Goal: Transaction & Acquisition: Purchase product/service

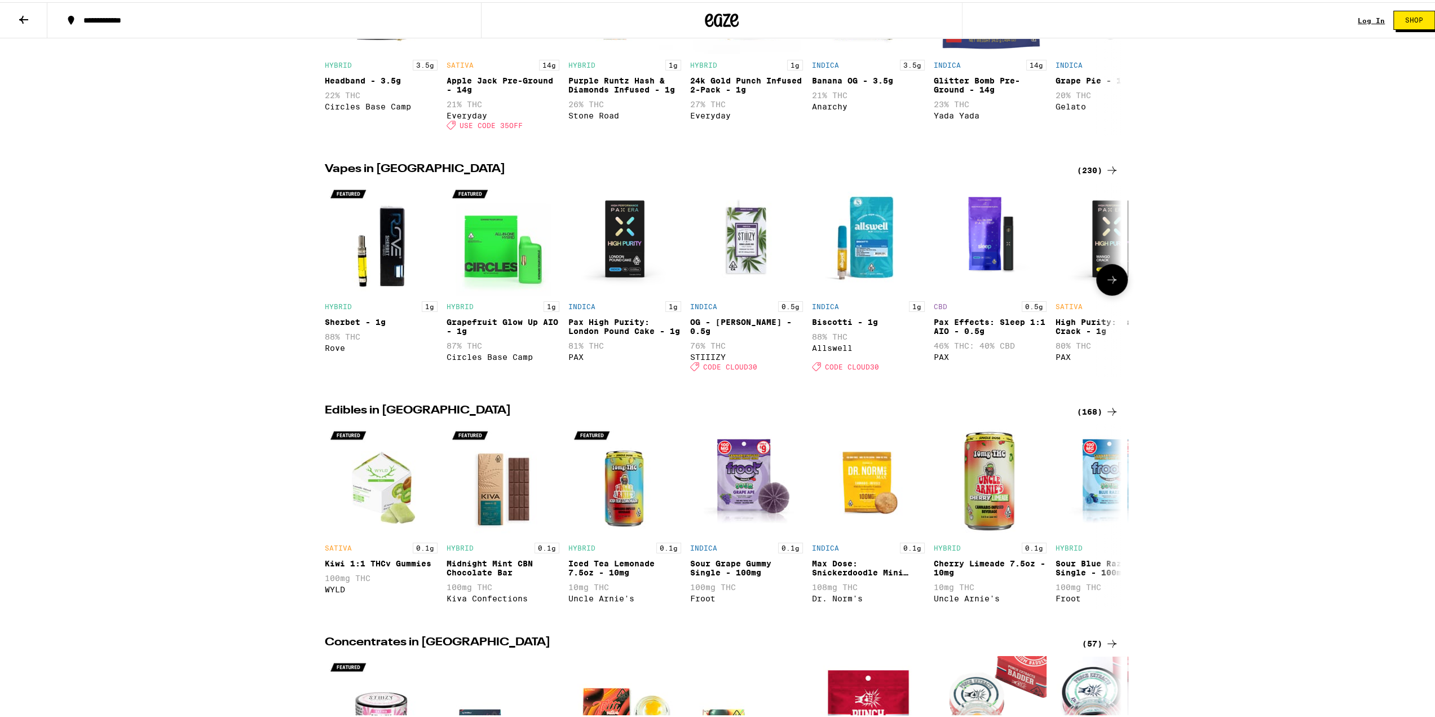
scroll to position [451, 0]
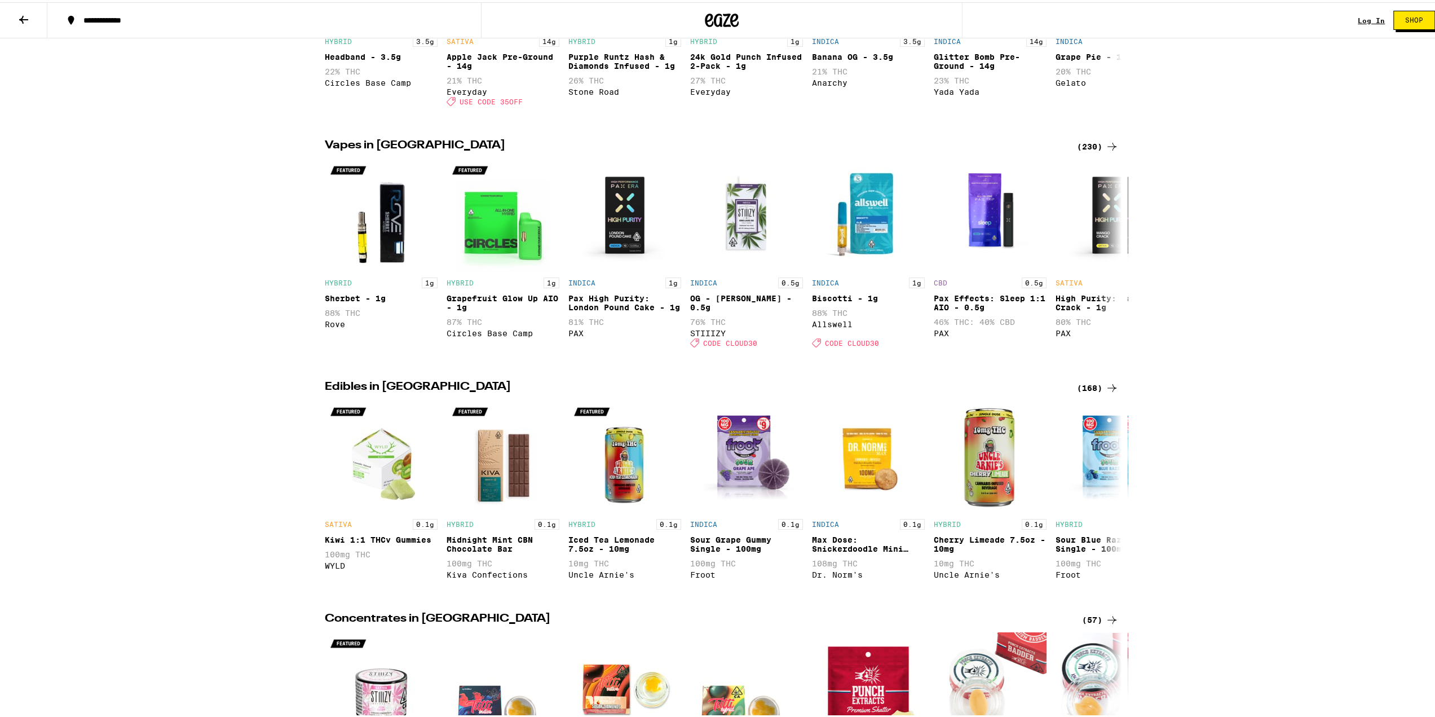
drag, startPoint x: 1104, startPoint y: 155, endPoint x: 1099, endPoint y: 154, distance: 5.8
click at [1105, 151] on icon at bounding box center [1112, 145] width 14 height 14
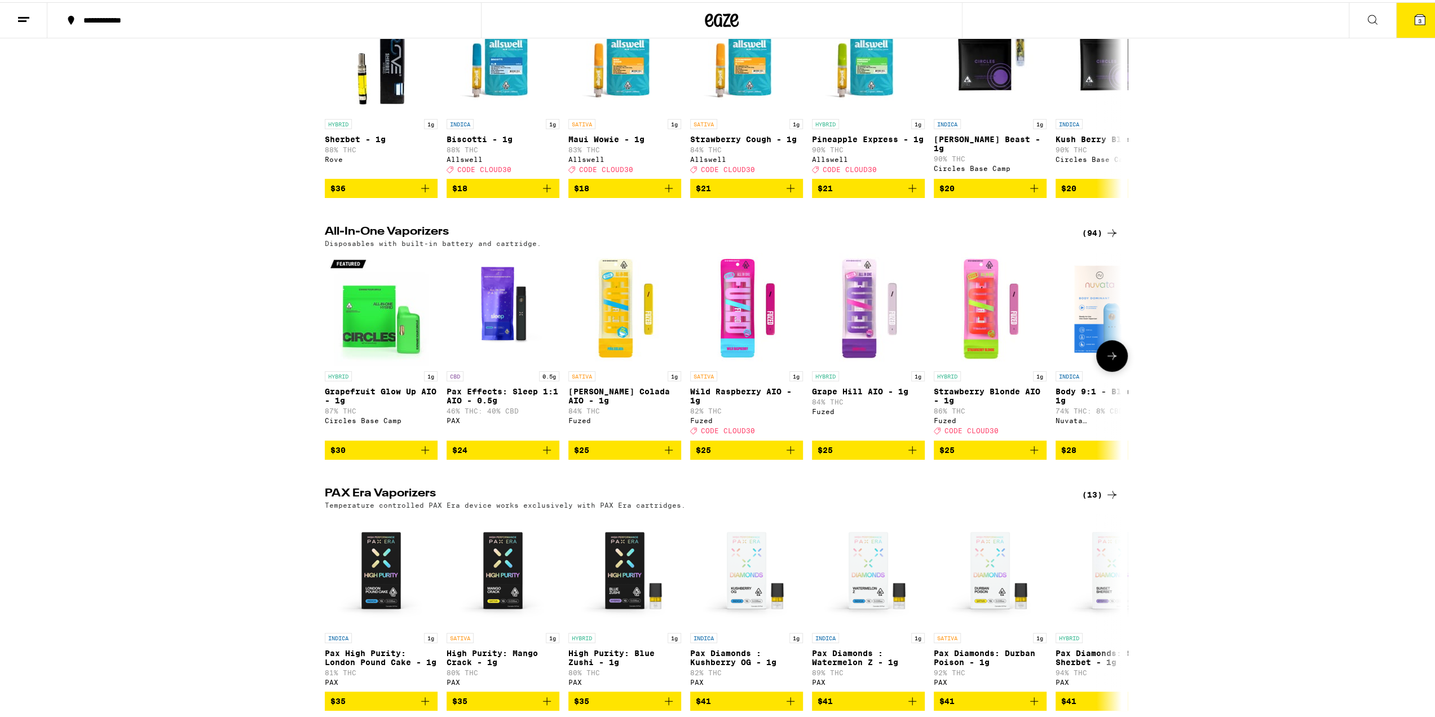
scroll to position [395, 0]
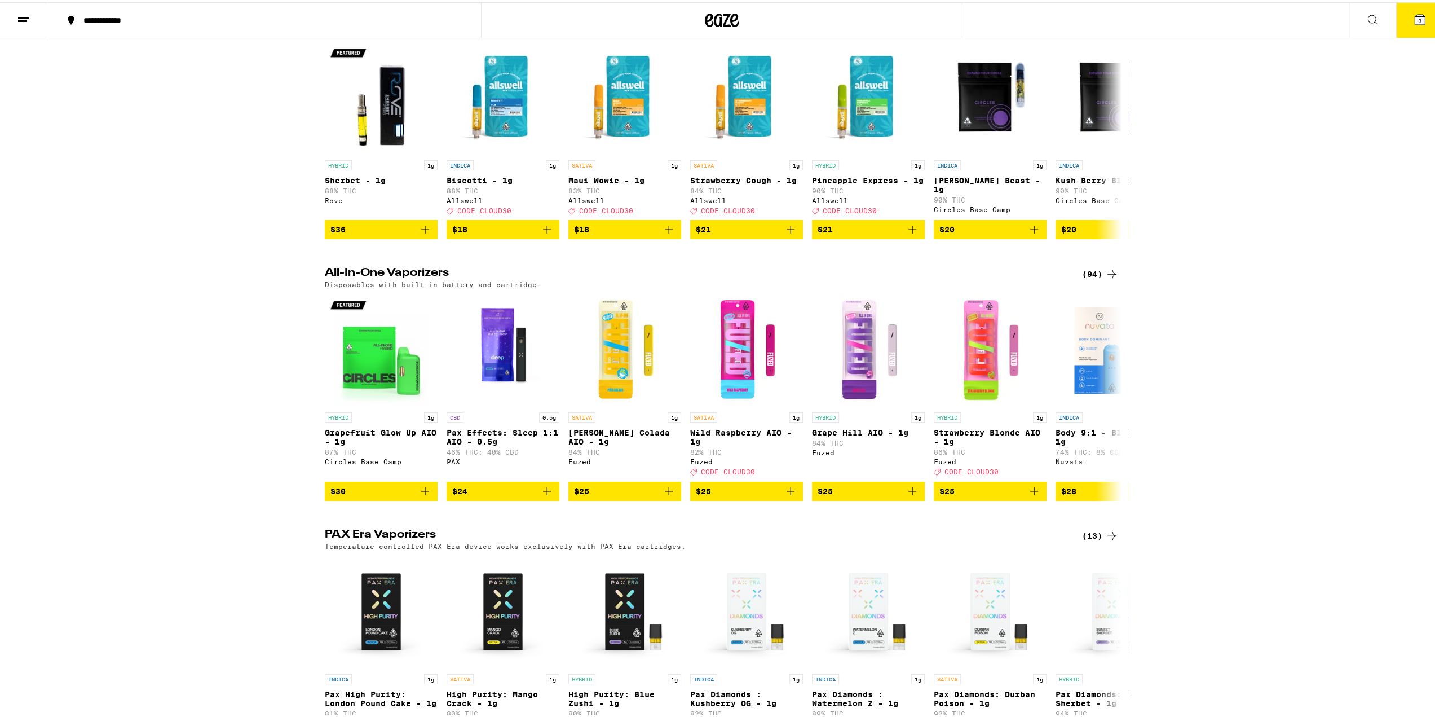
click at [1106, 279] on icon at bounding box center [1112, 272] width 14 height 14
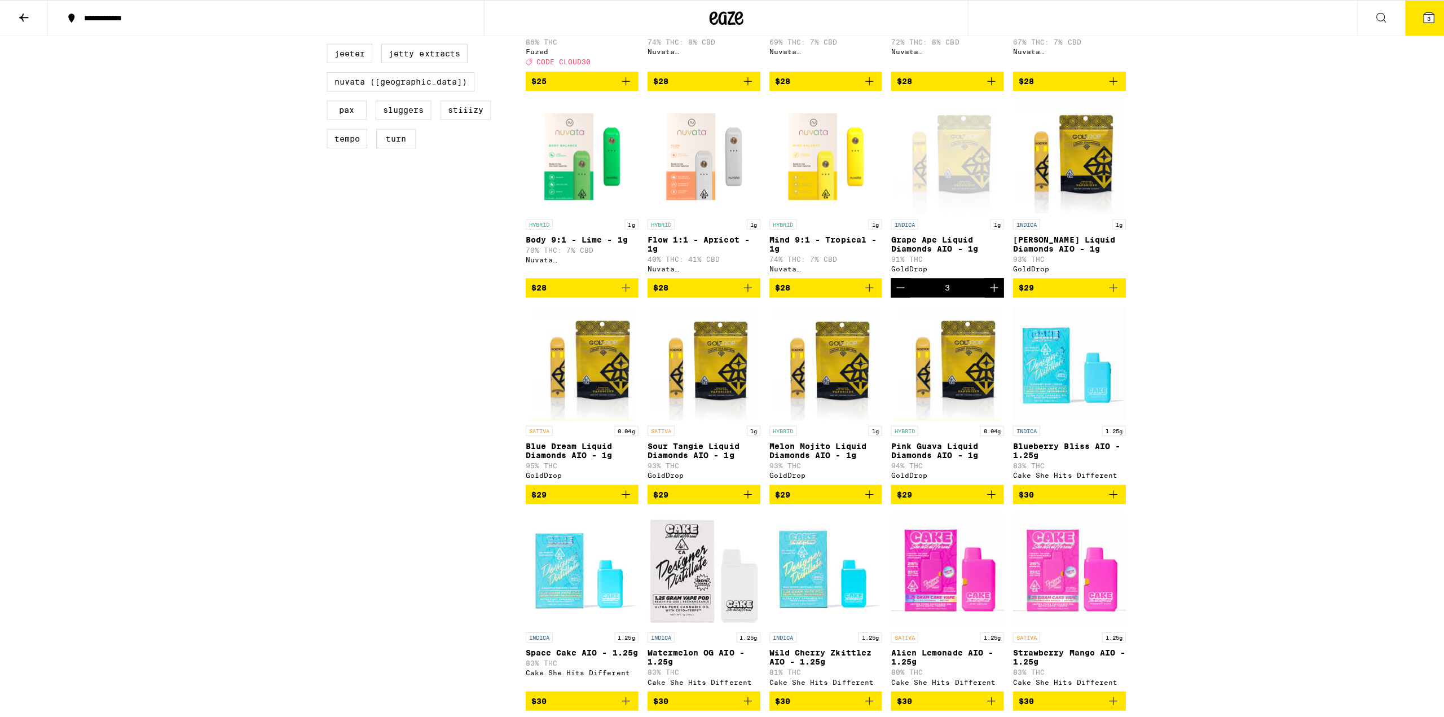
scroll to position [564, 0]
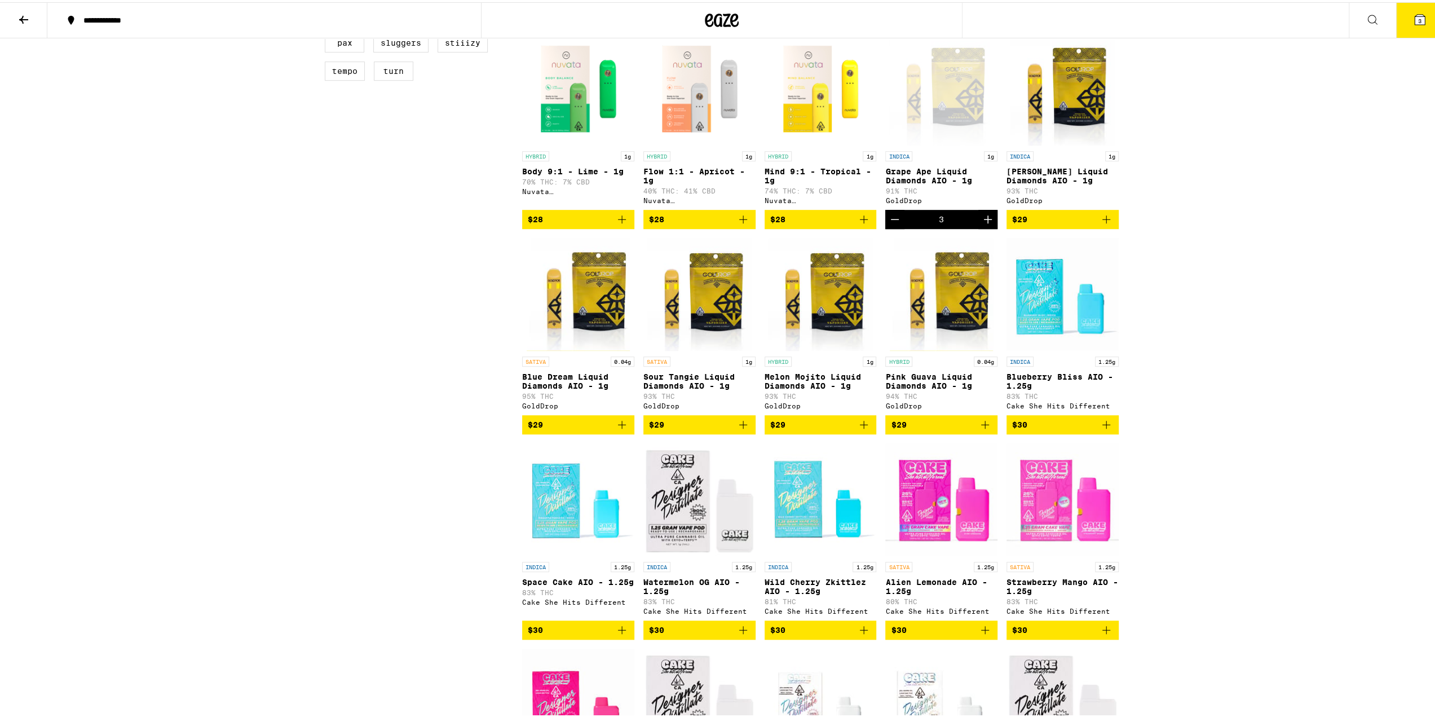
click at [1415, 15] on icon at bounding box center [1420, 17] width 10 height 10
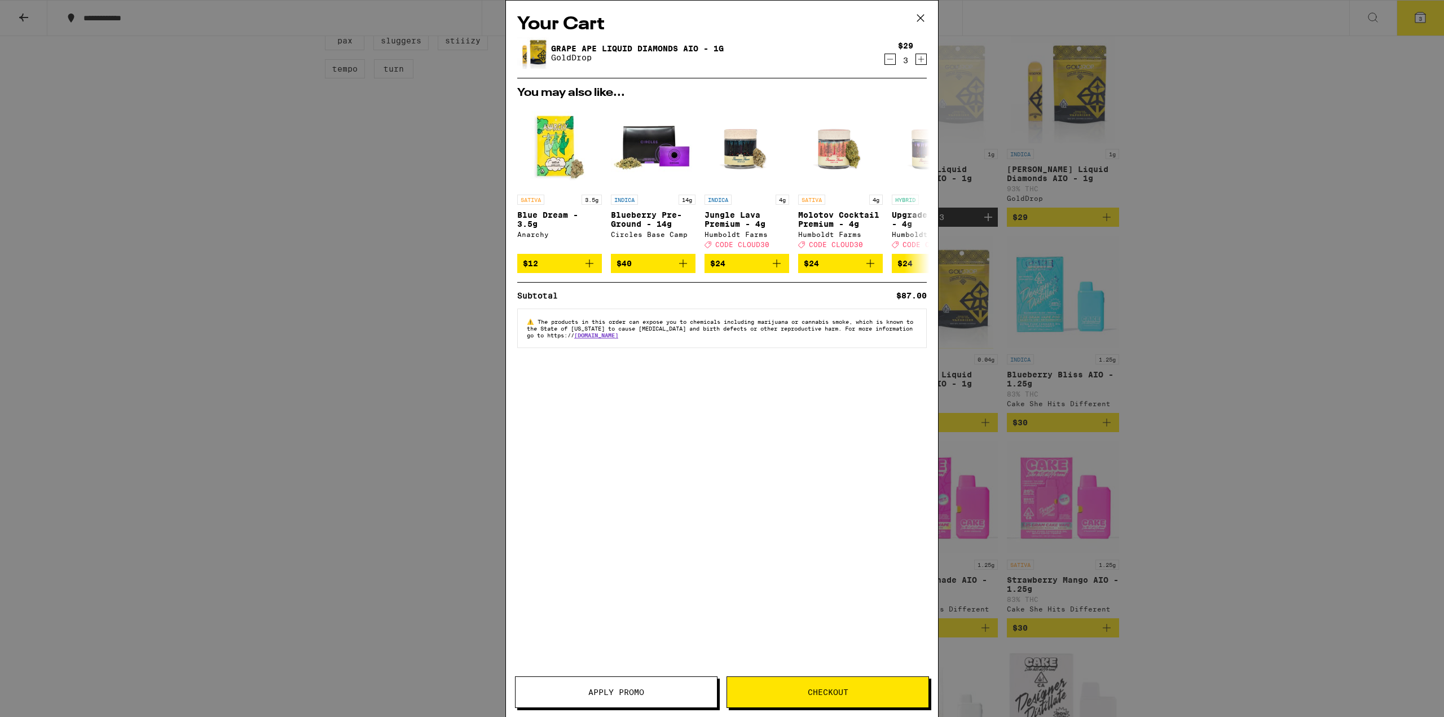
click at [813, 704] on button "Checkout" at bounding box center [827, 692] width 202 height 32
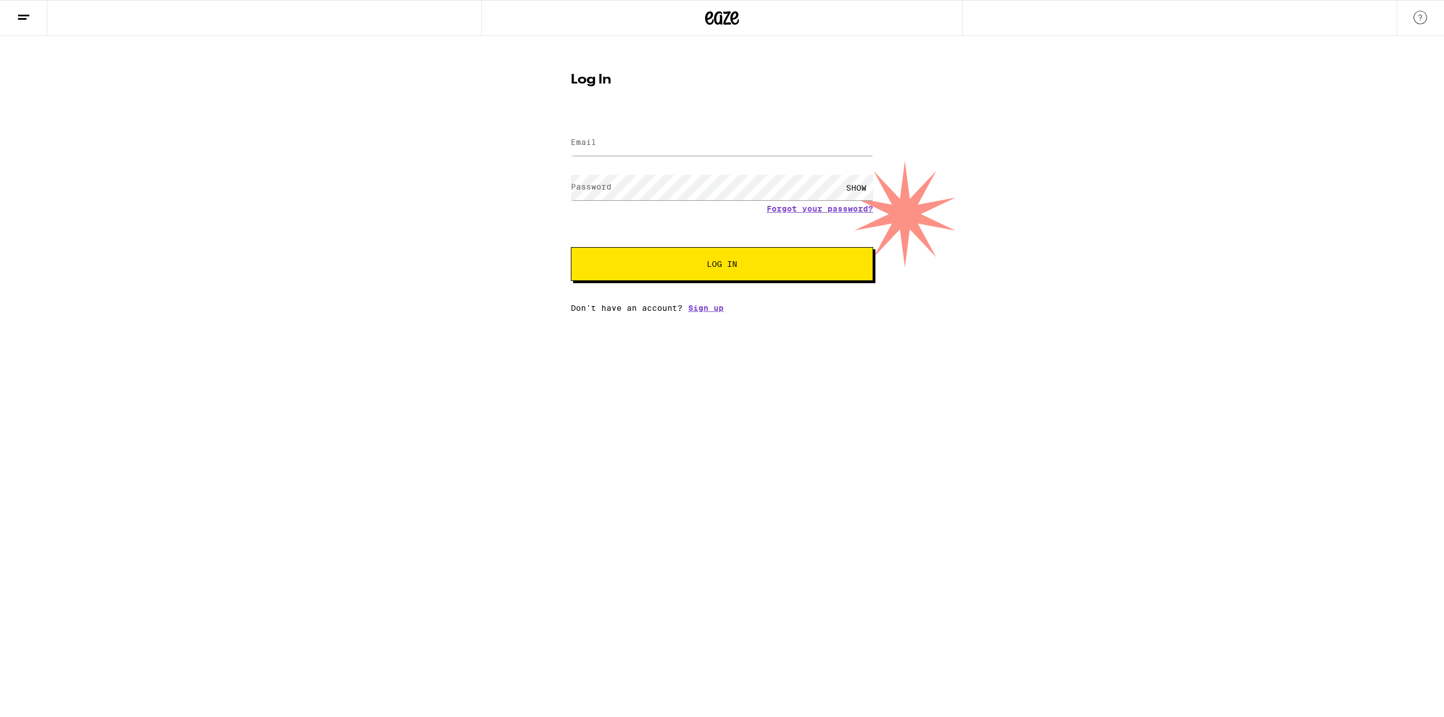
click at [590, 138] on label "Email" at bounding box center [583, 142] width 25 height 9
click at [620, 148] on input "Email" at bounding box center [722, 142] width 302 height 25
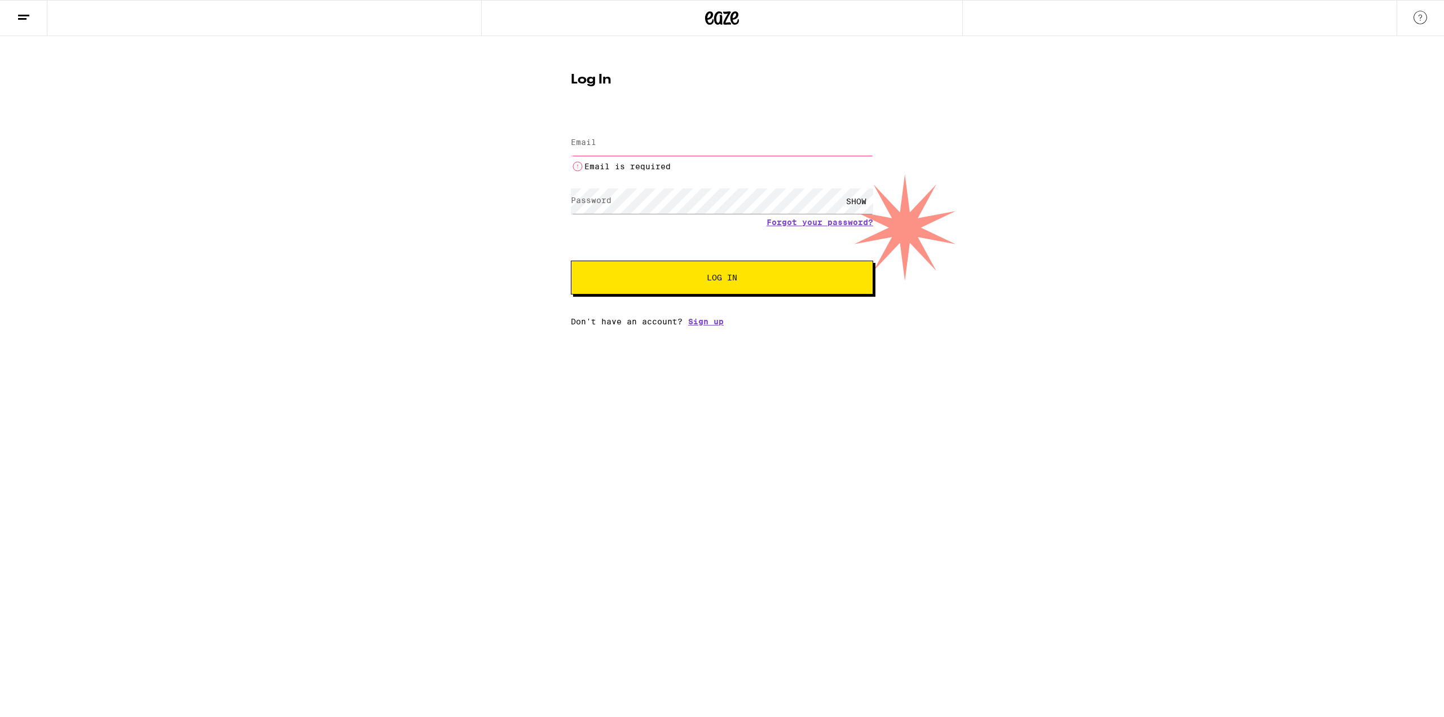
type input "[PERSON_NAME][EMAIL_ADDRESS][PERSON_NAME][DOMAIN_NAME]"
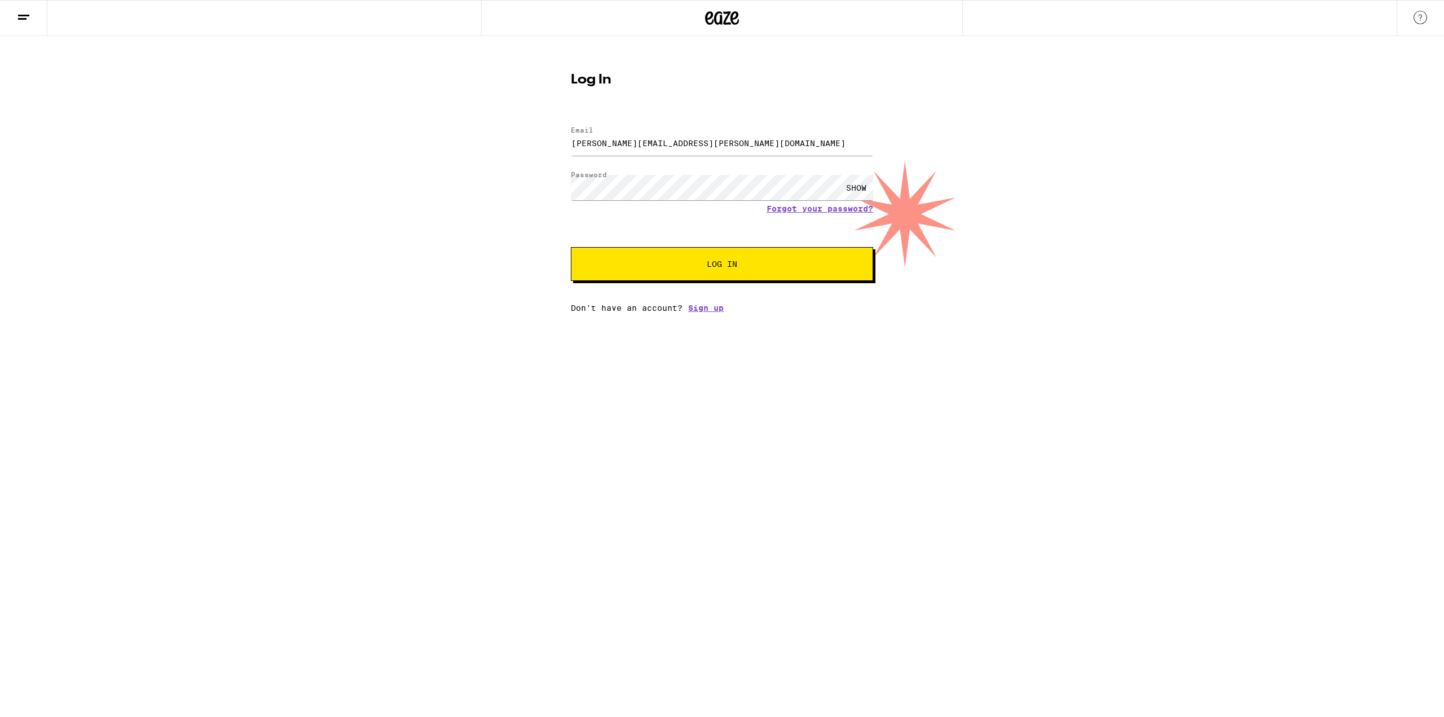
click at [734, 261] on span "Log In" at bounding box center [722, 264] width 30 height 8
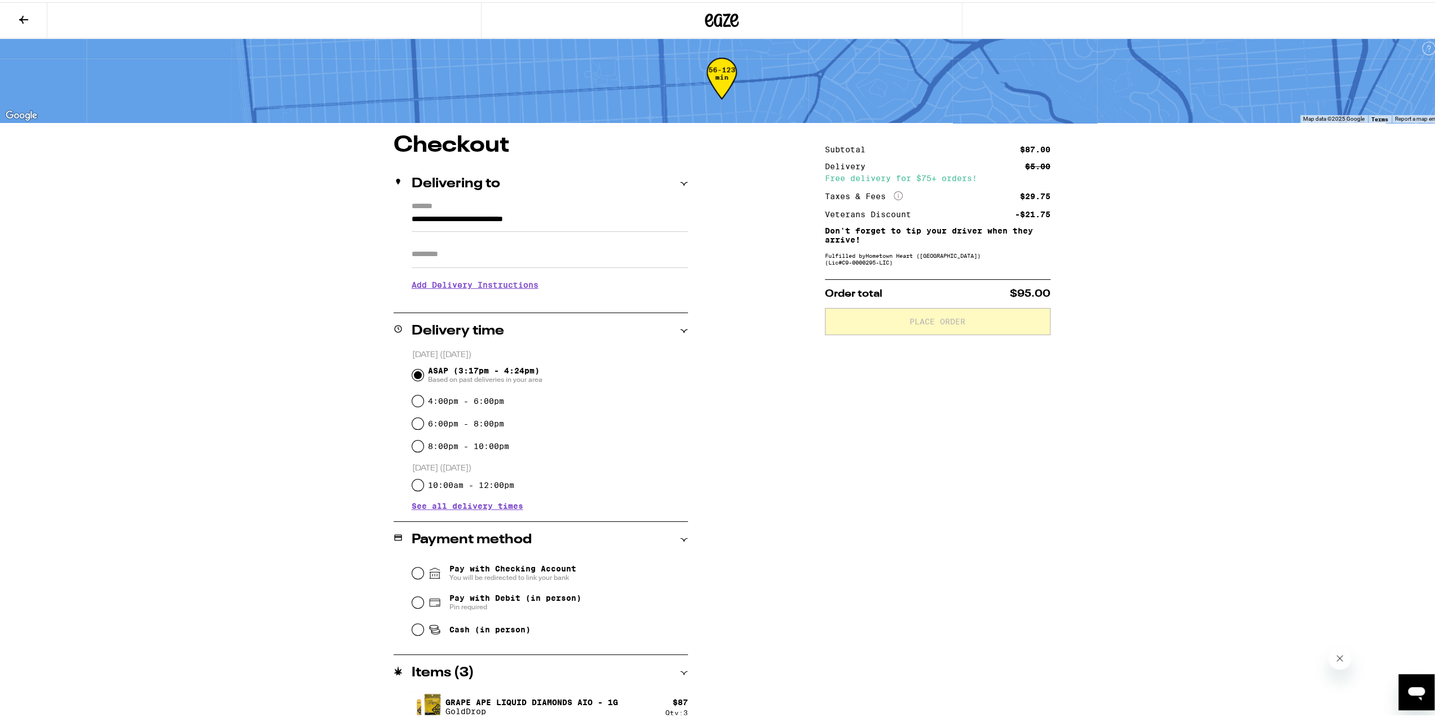
scroll to position [16, 0]
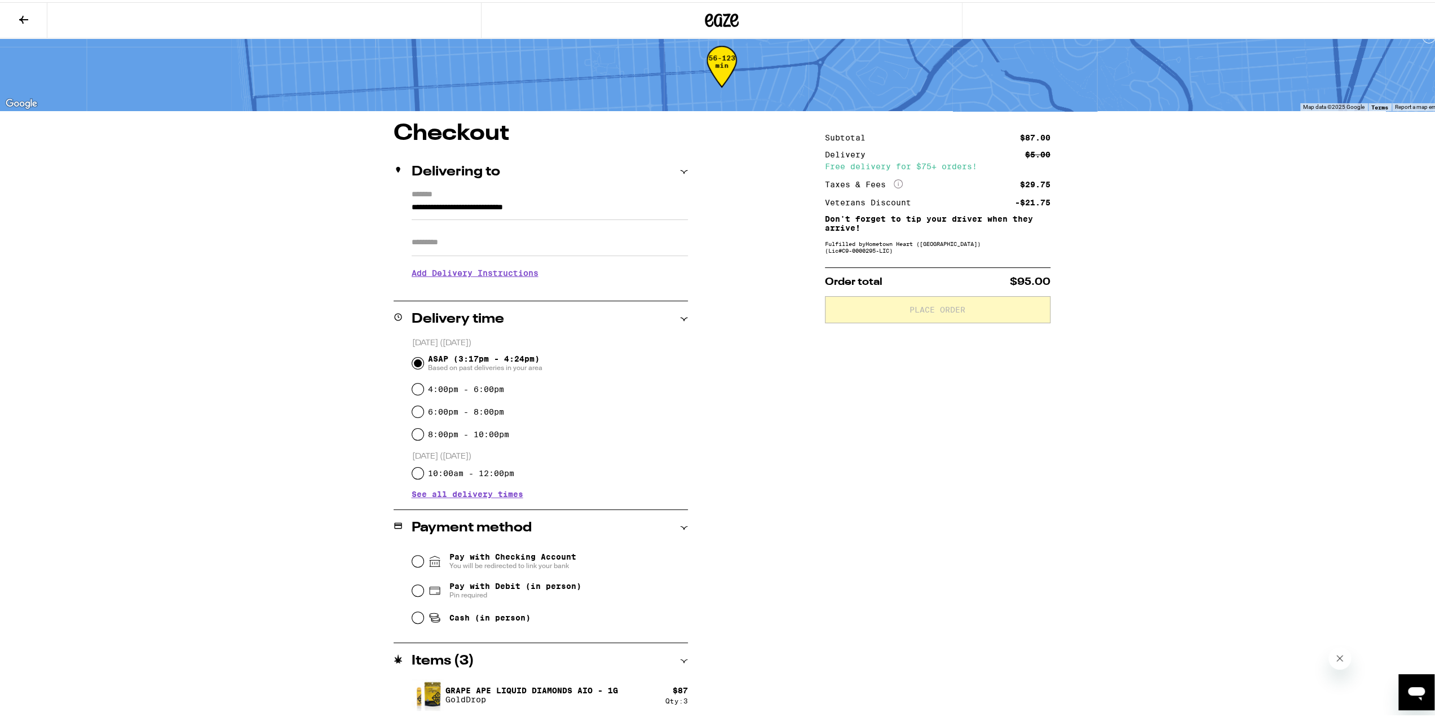
click at [191, 623] on div "**********" at bounding box center [722, 351] width 1444 height 734
click at [834, 649] on div "Subtotal $87.00 Delivery $5.00 Free delivery for $75+ orders! Taxes & Fees More…" at bounding box center [938, 419] width 226 height 598
click at [456, 690] on p "Grape Ape Liquid Diamonds AIO - 1g" at bounding box center [532, 688] width 173 height 9
click at [421, 694] on img at bounding box center [428, 692] width 32 height 34
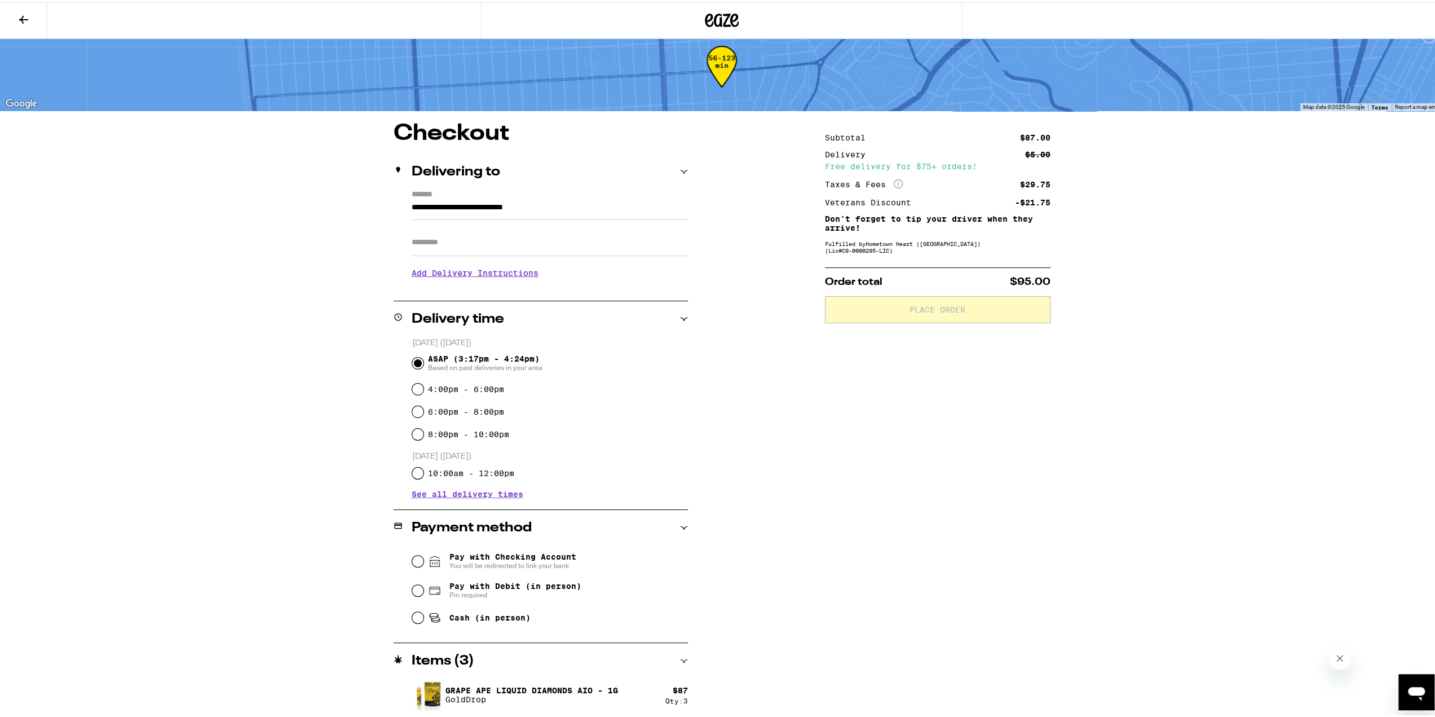
click at [28, 14] on icon at bounding box center [24, 18] width 14 height 14
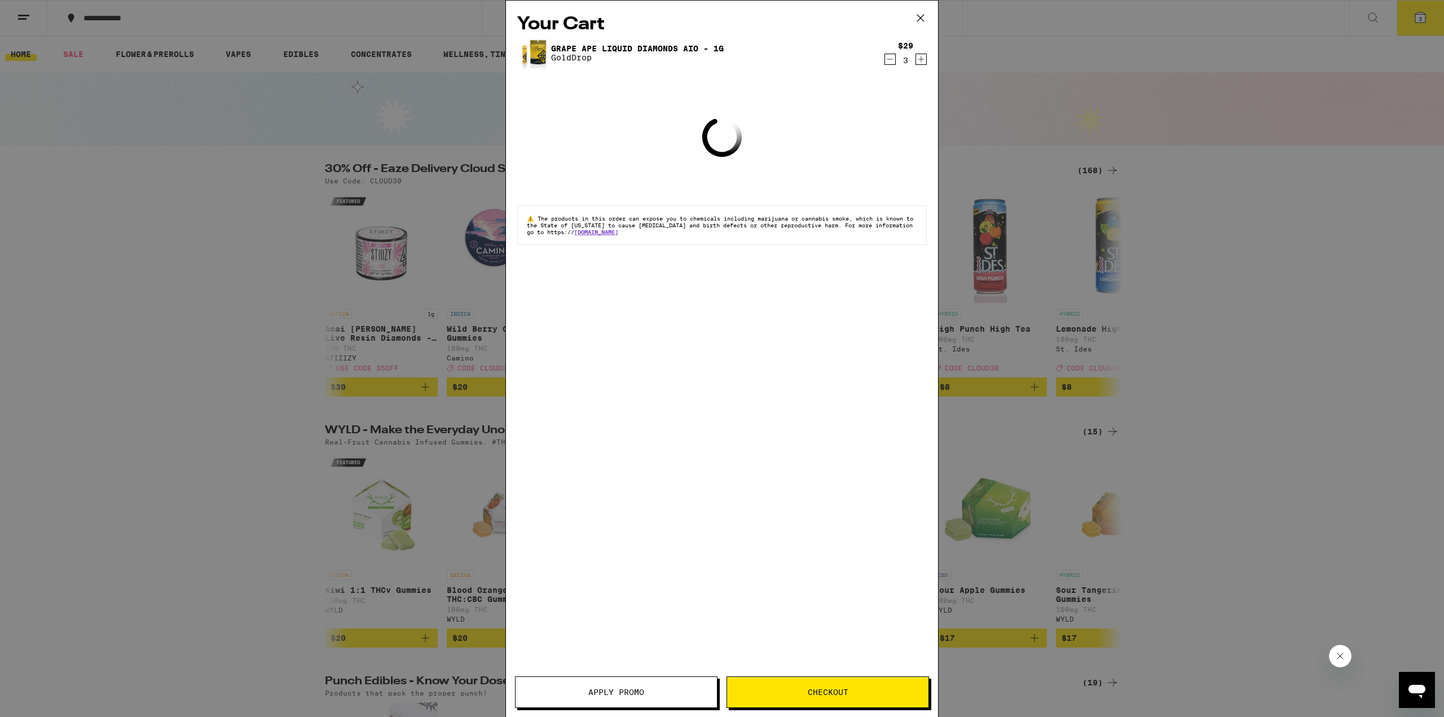
click at [891, 62] on icon "Decrement" at bounding box center [890, 59] width 10 height 14
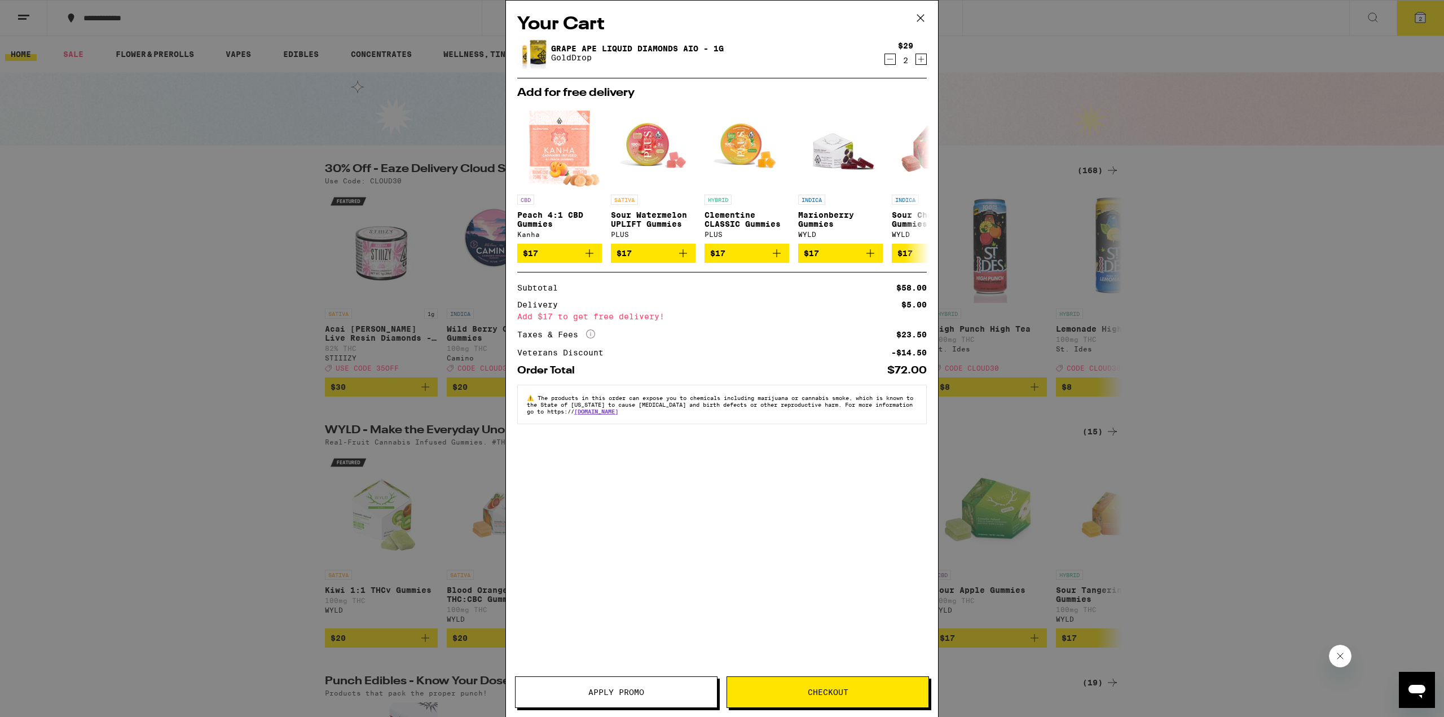
click at [783, 708] on div "Apply Promo Checkout" at bounding box center [722, 696] width 432 height 41
click at [775, 699] on button "Checkout" at bounding box center [827, 692] width 202 height 32
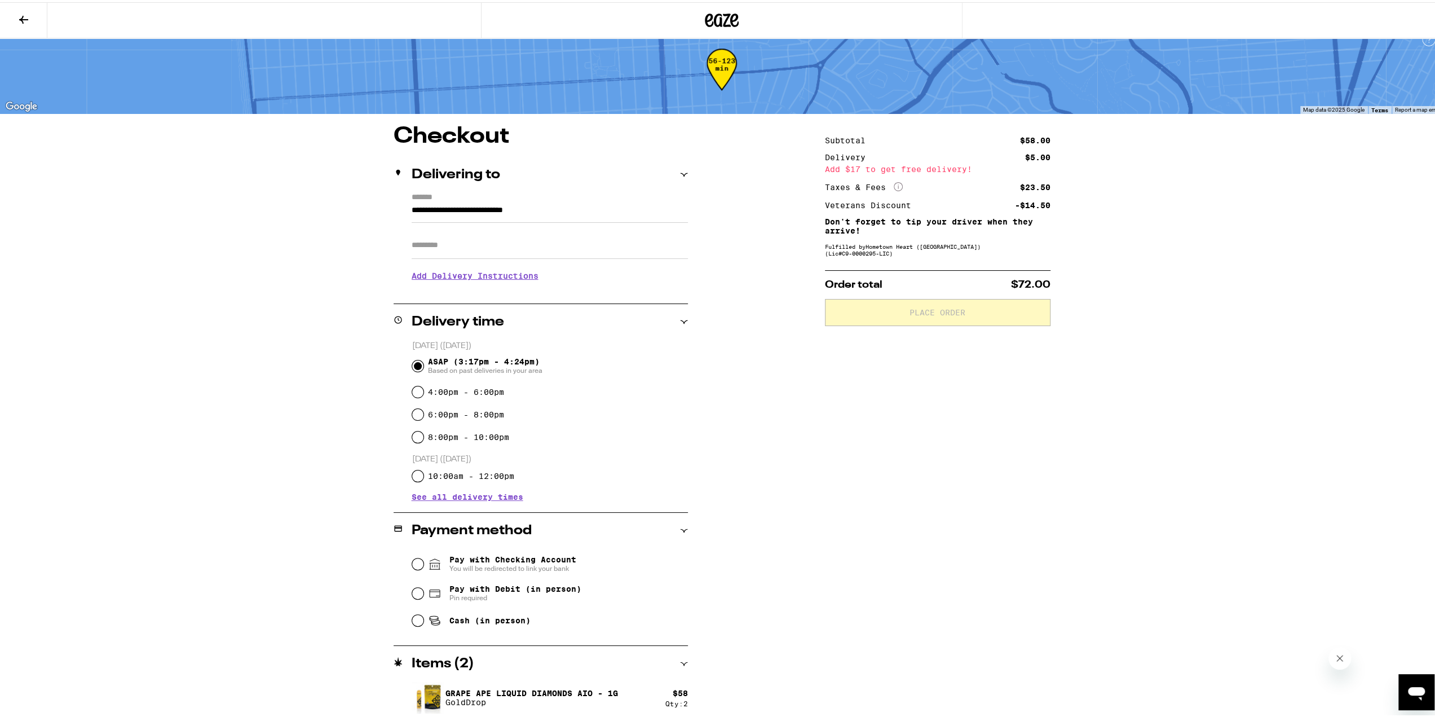
scroll to position [16, 0]
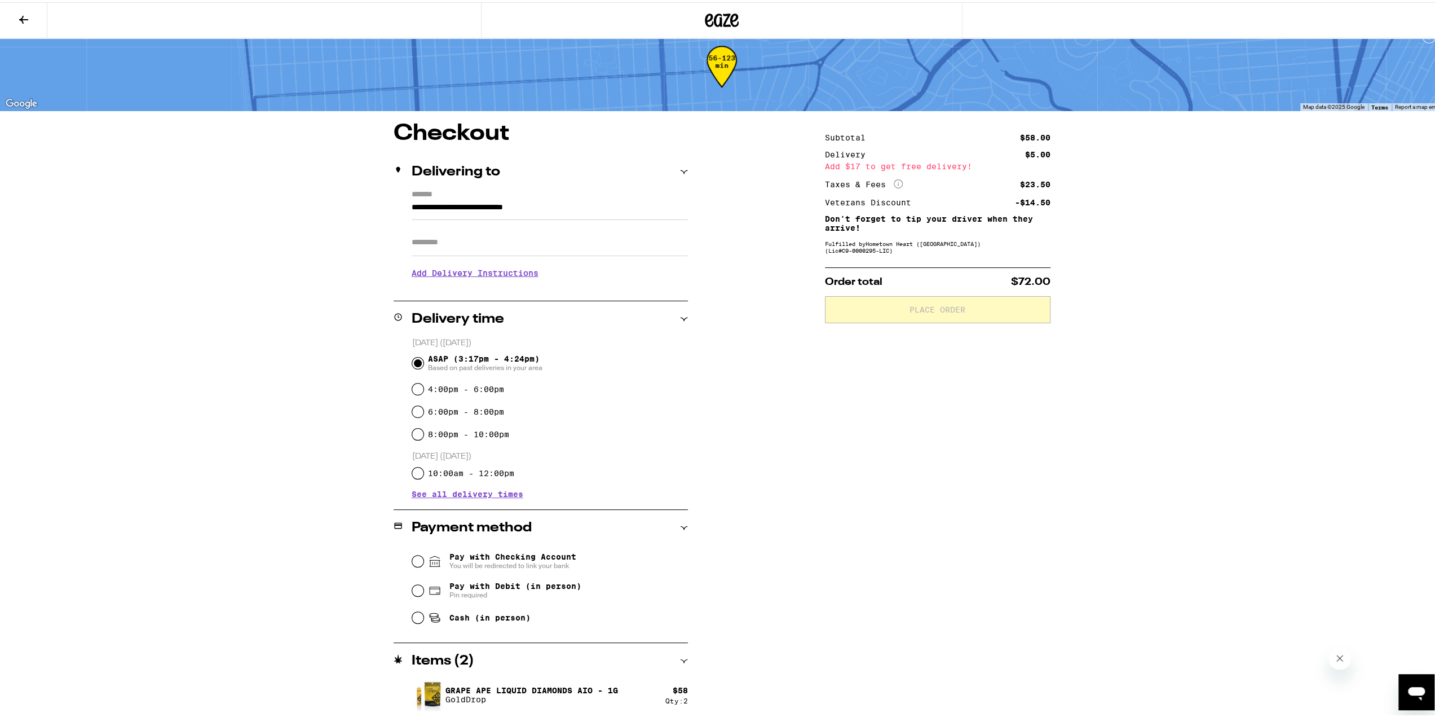
click at [21, 11] on icon at bounding box center [24, 18] width 14 height 14
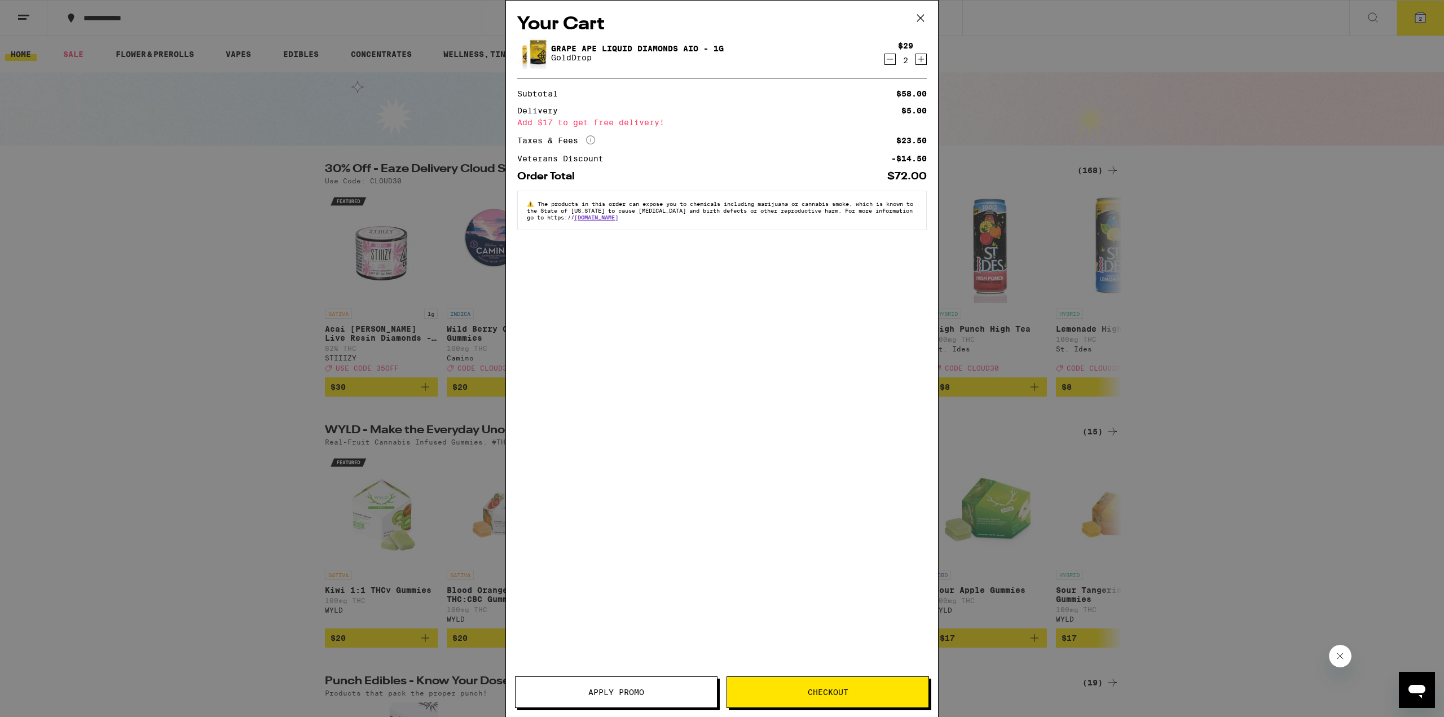
click at [922, 17] on icon at bounding box center [920, 18] width 17 height 17
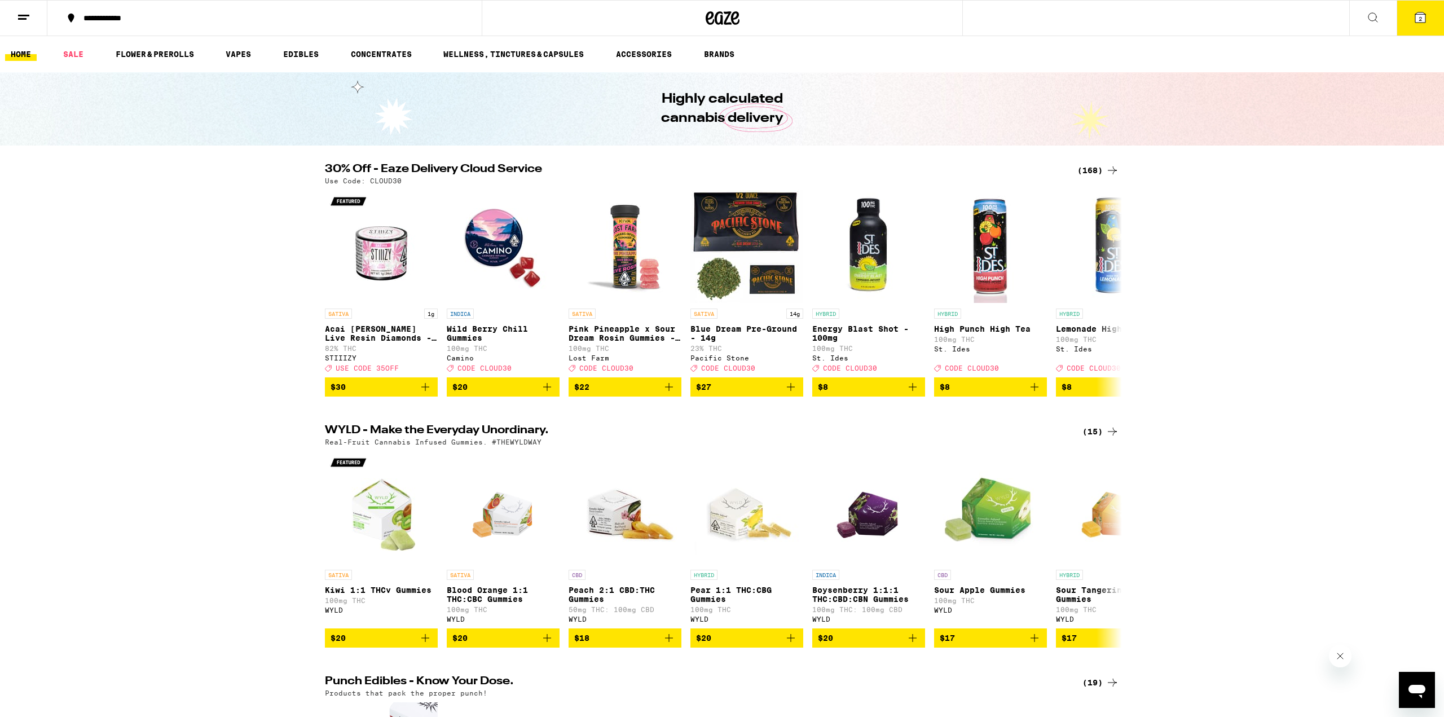
click at [915, 15] on div "Your Cart Grape Ape Liquid Diamonds AIO - 1g GoldDrop $29 2 Add for free delive…" at bounding box center [722, 358] width 1444 height 717
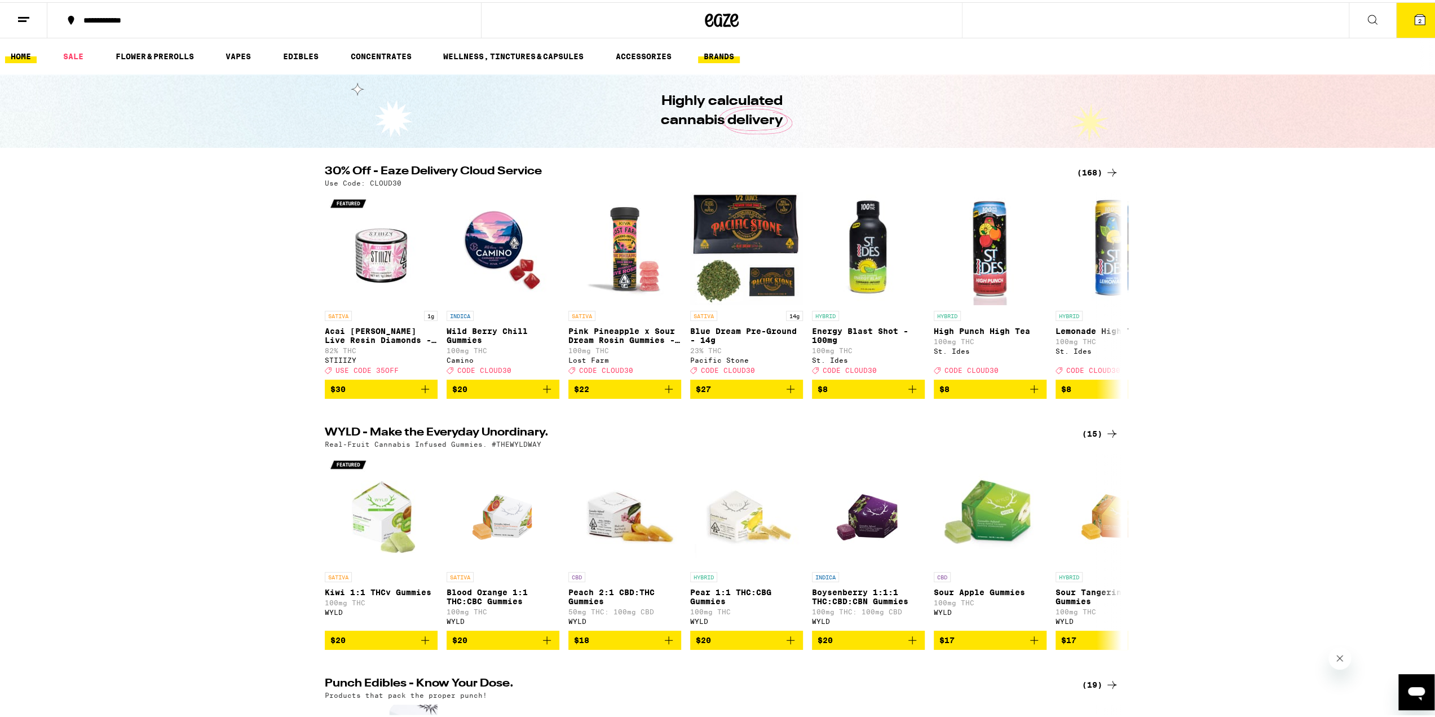
click at [729, 55] on link "BRANDS" at bounding box center [719, 54] width 42 height 14
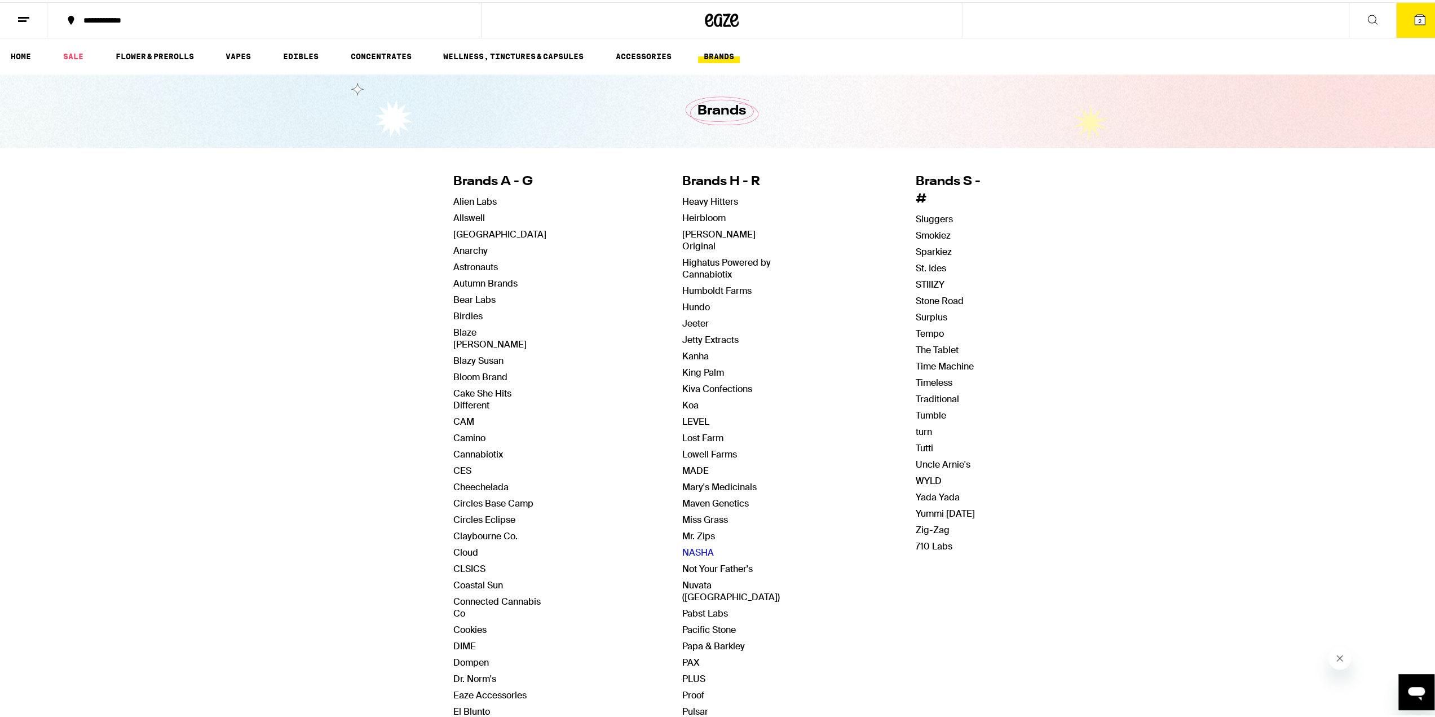
click at [685, 544] on link "NASHA" at bounding box center [698, 550] width 32 height 12
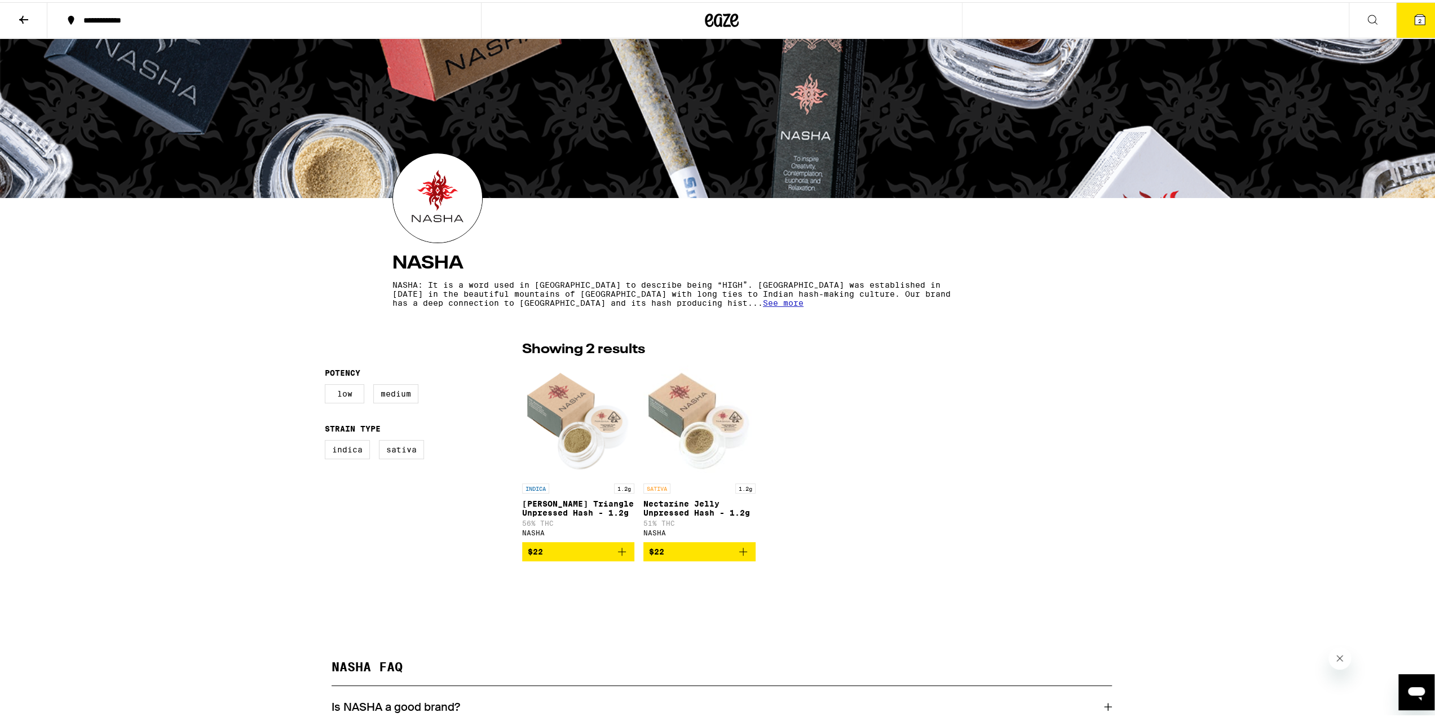
click at [24, 20] on icon at bounding box center [24, 18] width 14 height 14
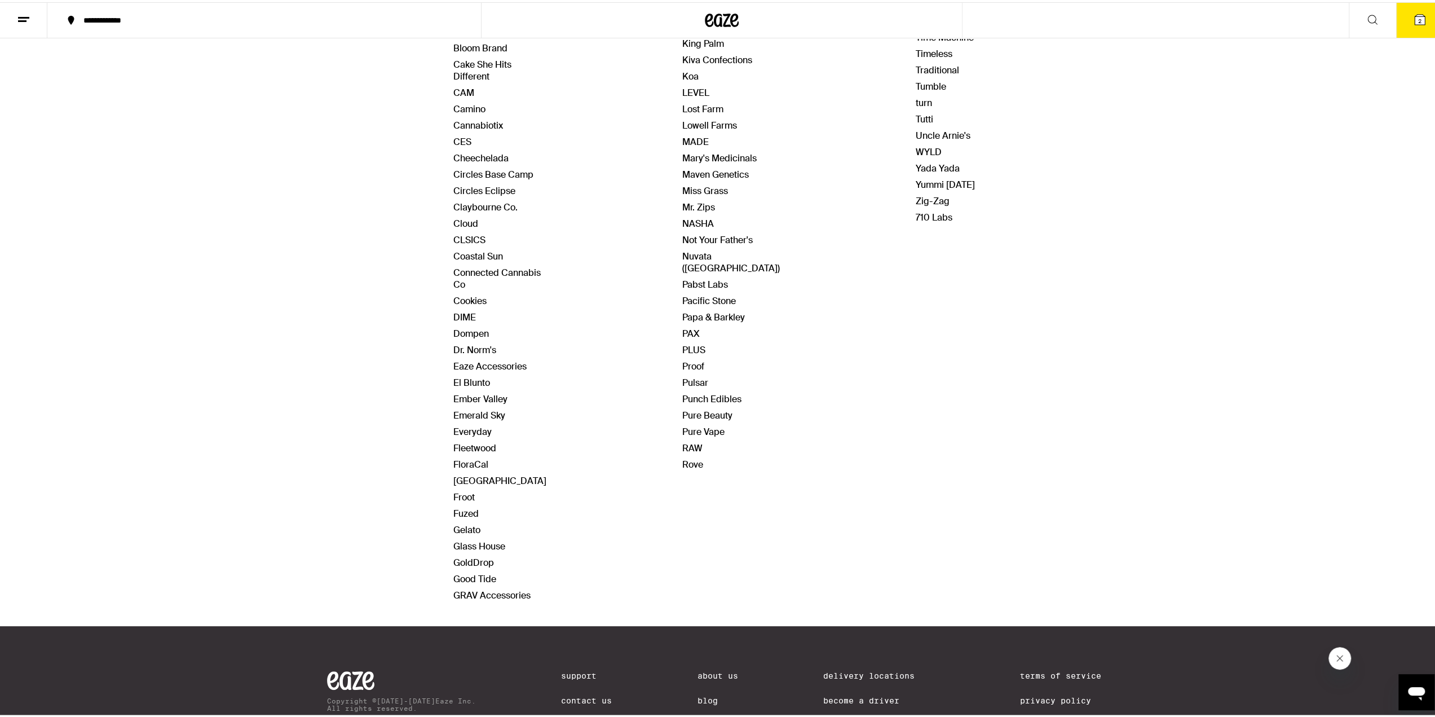
scroll to position [338, 0]
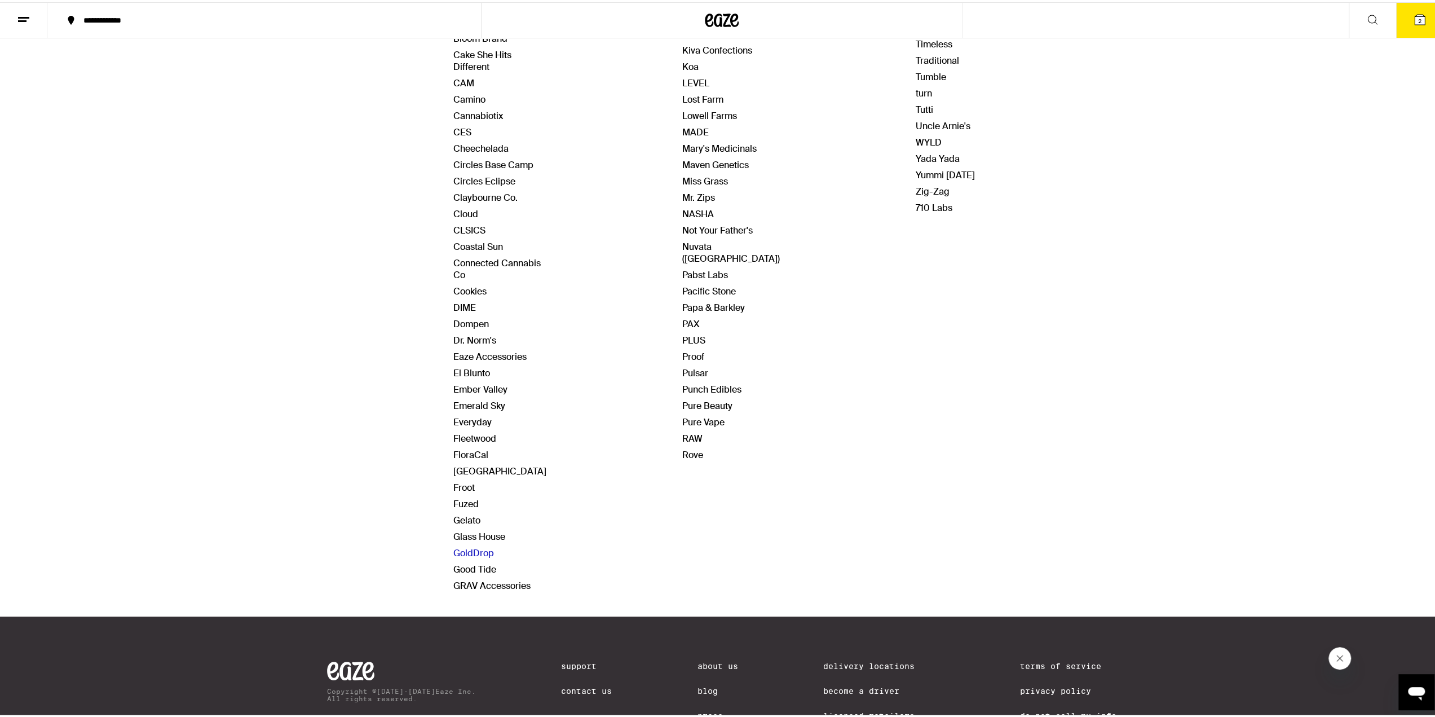
click at [471, 545] on link "GoldDrop" at bounding box center [473, 551] width 41 height 12
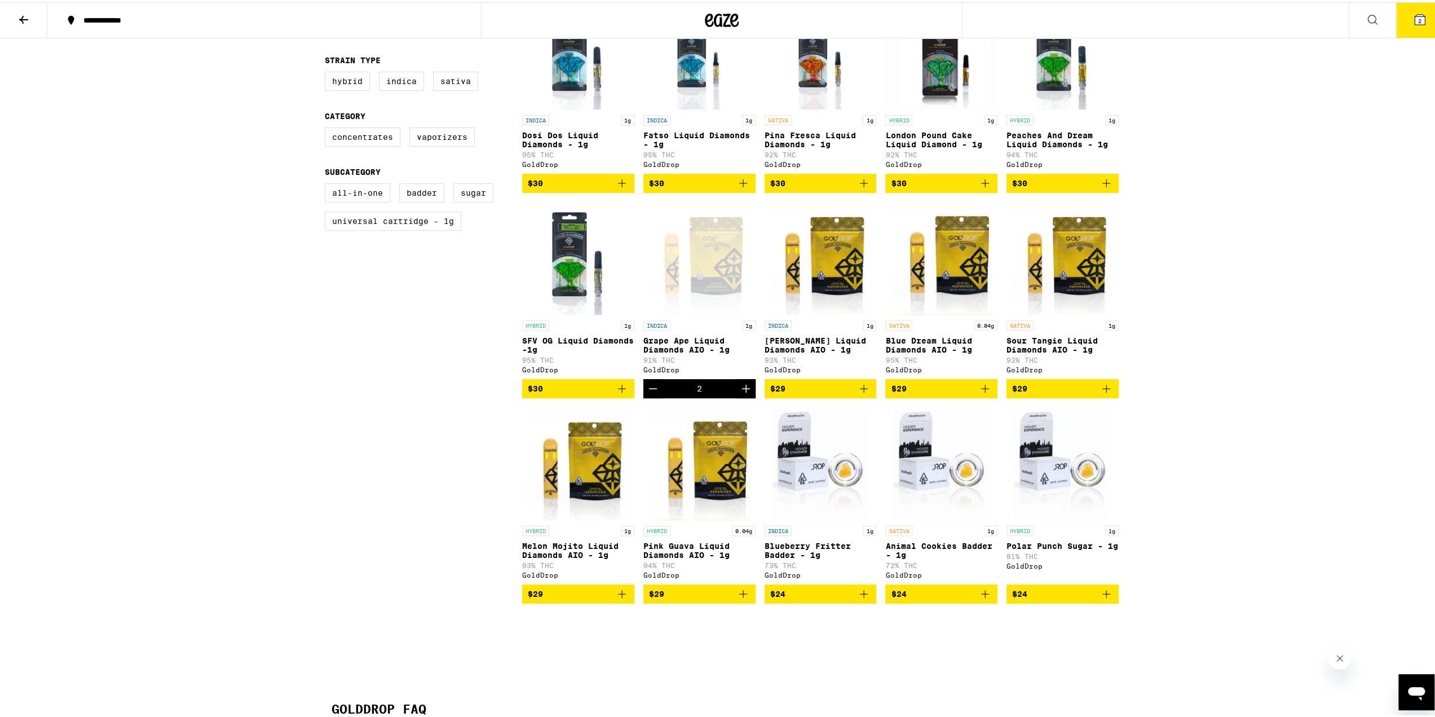
scroll to position [282, 0]
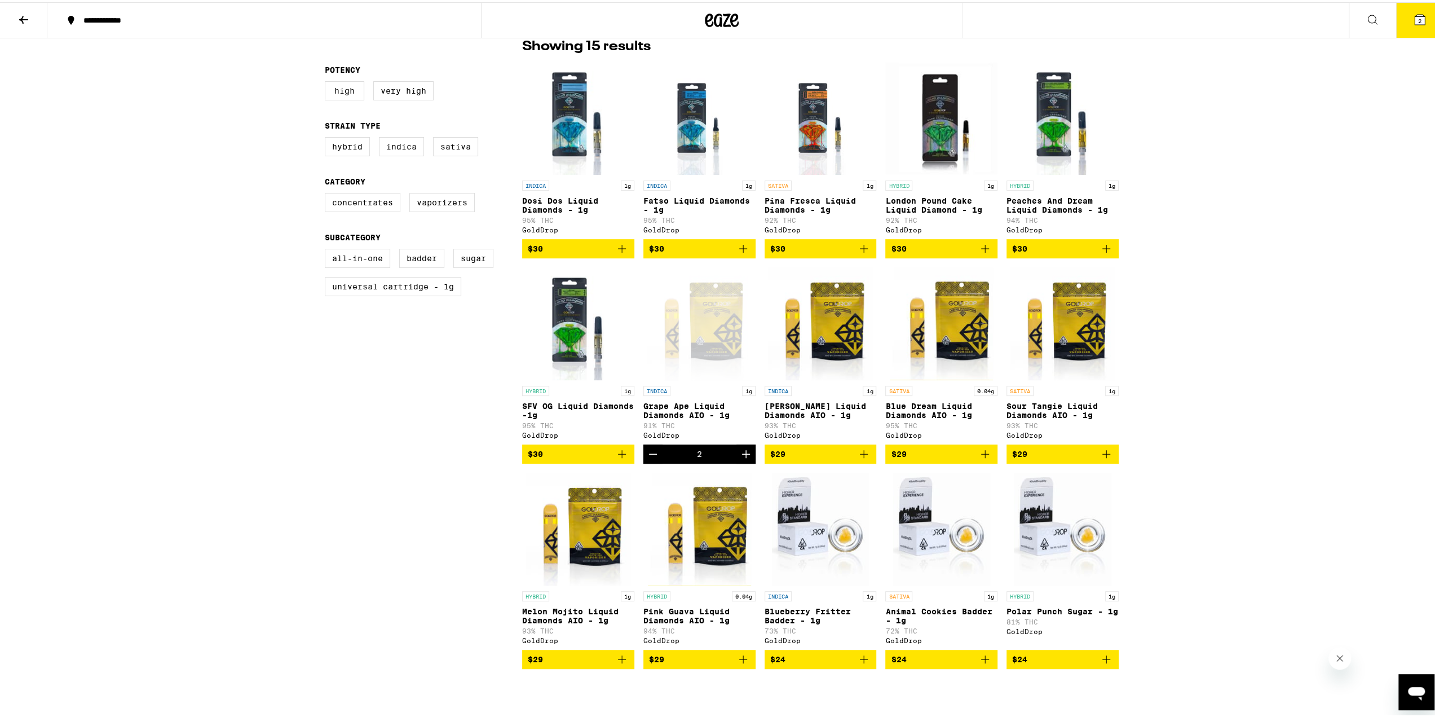
click at [1396, 33] on button "2" at bounding box center [1419, 18] width 47 height 35
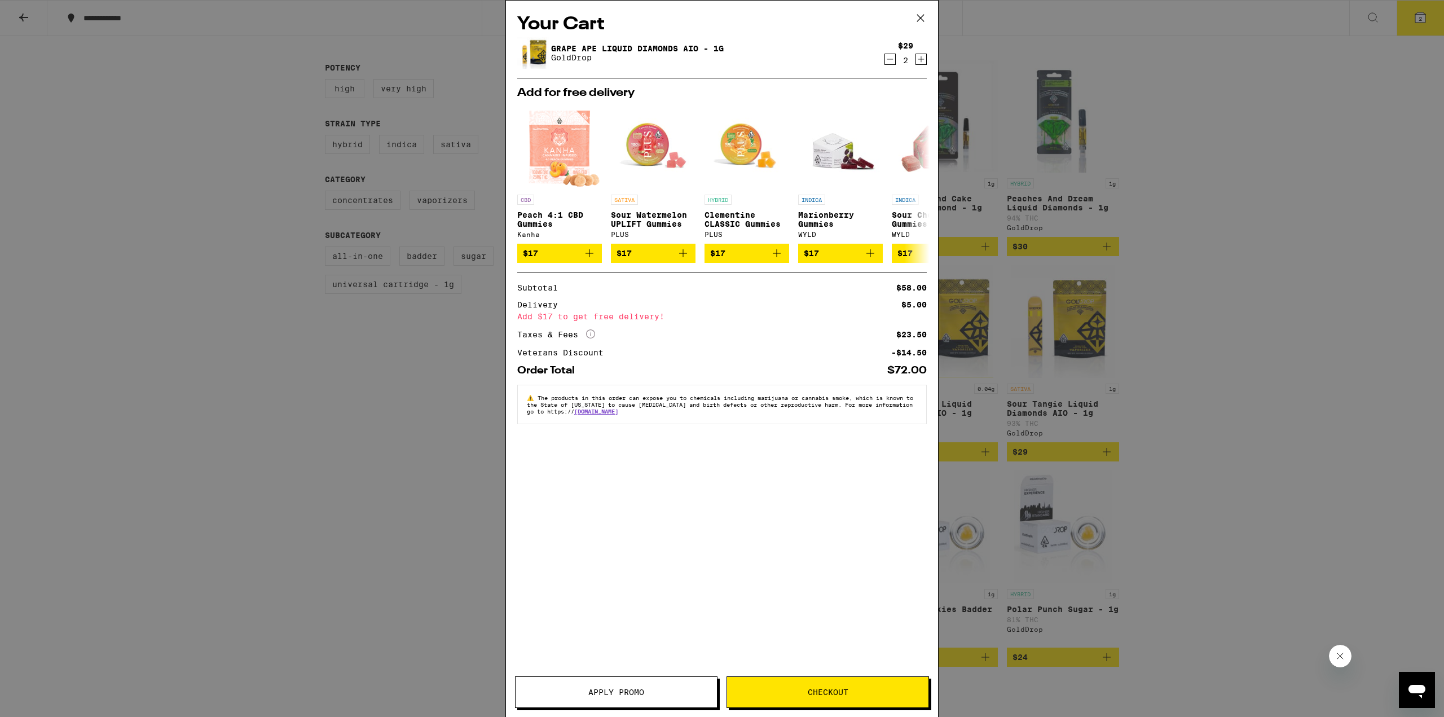
click at [924, 61] on icon "Increment" at bounding box center [921, 59] width 10 height 14
